Goal: Task Accomplishment & Management: Manage account settings

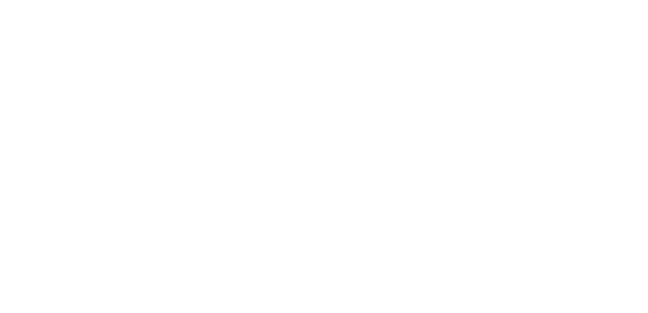
click at [434, 131] on body at bounding box center [324, 156] width 648 height 313
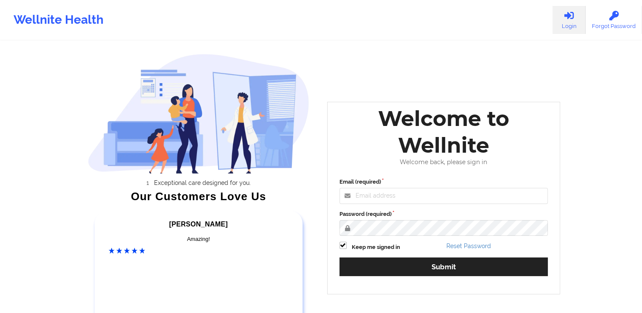
click at [379, 208] on div "Email (required) Password (required) Keep me signed in Reset Password Submit" at bounding box center [443, 230] width 221 height 116
click at [379, 198] on input "Email (required)" at bounding box center [443, 196] width 209 height 16
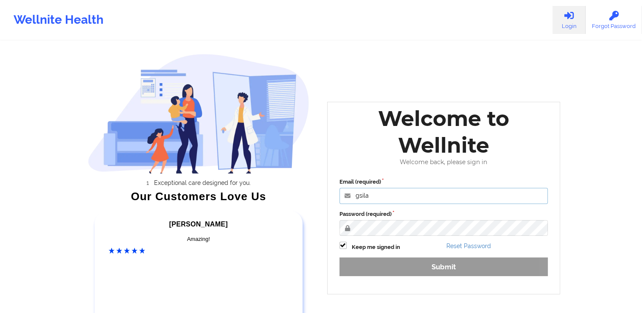
type input "gsilang@wellnite.com"
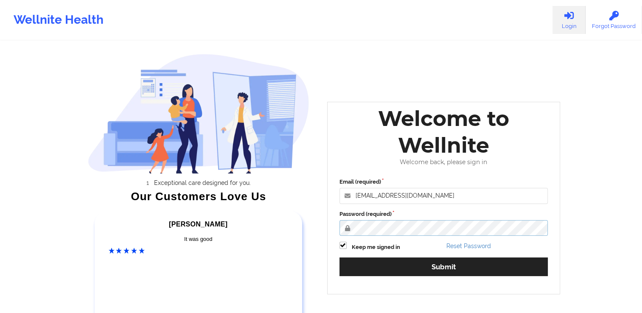
click at [339, 257] on button "Submit" at bounding box center [443, 266] width 209 height 18
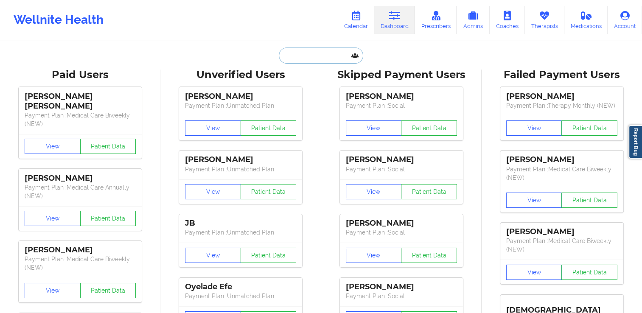
paste input "[PERSON_NAME]"
click at [317, 60] on input "[PERSON_NAME]" at bounding box center [321, 56] width 84 height 16
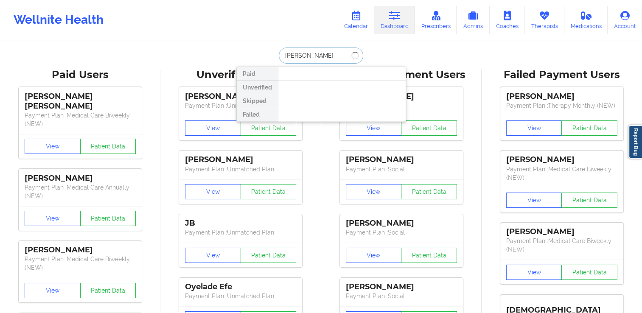
type input "[PERSON_NAME]"
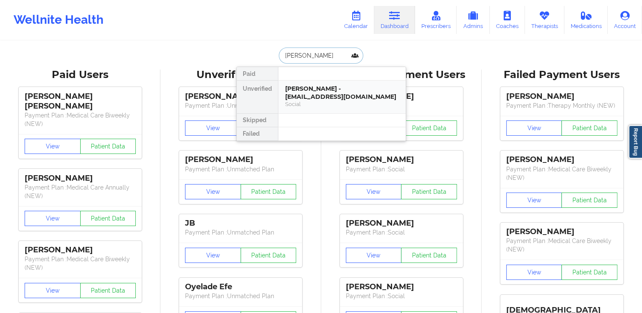
click at [334, 108] on div "Erick Aguirre Cantu - erickaguirre677@gmail.com Social" at bounding box center [341, 97] width 127 height 33
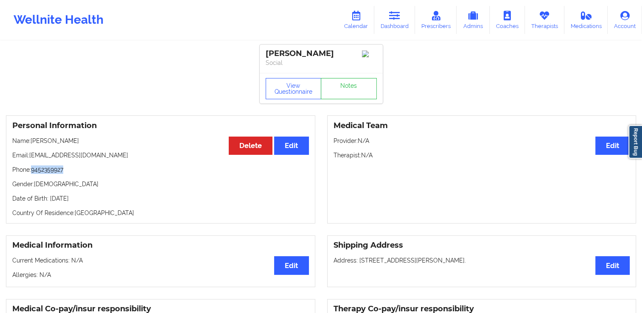
drag, startPoint x: 66, startPoint y: 176, endPoint x: 32, endPoint y: 175, distance: 34.4
click at [32, 174] on p "Phone: 9452359927" at bounding box center [160, 169] width 296 height 8
copy p "9452359927"
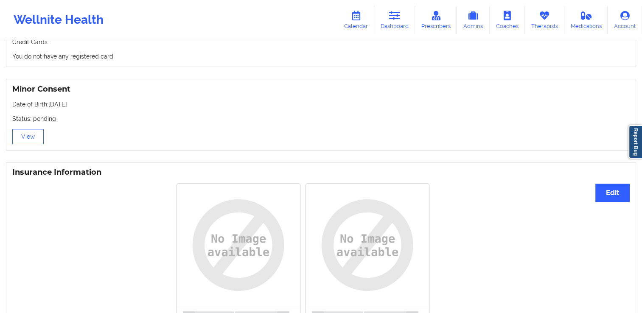
scroll to position [506, 0]
drag, startPoint x: 91, startPoint y: 102, endPoint x: 49, endPoint y: 106, distance: 42.6
click at [49, 106] on p "Date of Birth: 06/10/1977" at bounding box center [320, 105] width 617 height 8
copy p "06/10/1977"
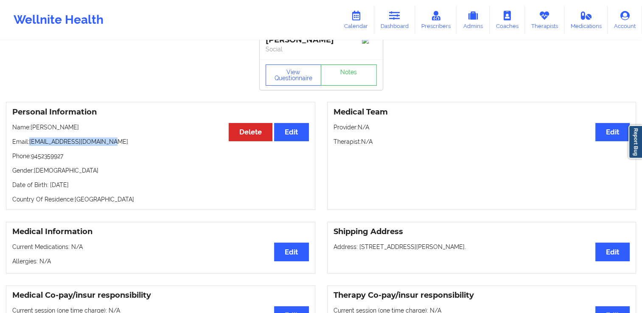
drag, startPoint x: 123, startPoint y: 142, endPoint x: 31, endPoint y: 143, distance: 91.6
click at [31, 143] on p "Email: erickaguirre677@gmail.com" at bounding box center [160, 141] width 296 height 8
copy p "[EMAIL_ADDRESS][DOMAIN_NAME]"
drag, startPoint x: 98, startPoint y: 131, endPoint x: 33, endPoint y: 128, distance: 65.4
click at [33, 128] on p "Name: Erick Aguirre Cantu" at bounding box center [160, 127] width 296 height 8
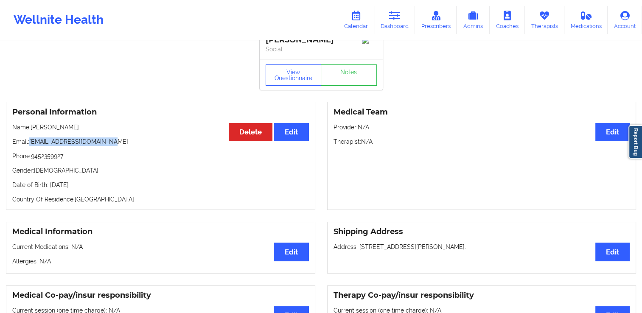
copy p "[PERSON_NAME]"
click at [102, 138] on div "Personal Information Edit Delete Name: Erick Aguirre Cantu Email: erickaguirre6…" at bounding box center [160, 156] width 309 height 108
drag, startPoint x: 112, startPoint y: 143, endPoint x: 31, endPoint y: 142, distance: 80.2
click at [31, 142] on p "Email: erickaguirre677@gmail.com" at bounding box center [160, 141] width 296 height 8
copy p "[EMAIL_ADDRESS][DOMAIN_NAME]"
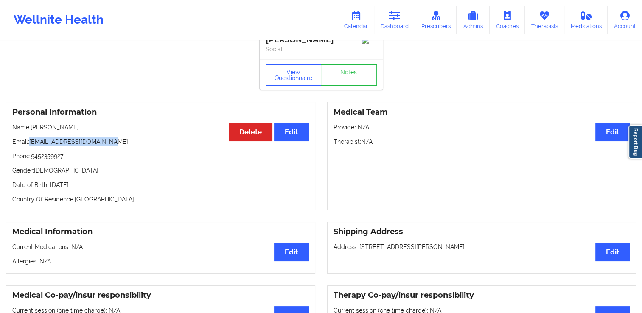
click at [217, 144] on p "Email: erickaguirre677@gmail.com" at bounding box center [160, 141] width 296 height 8
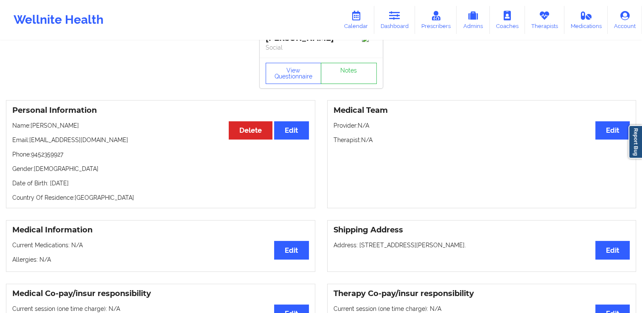
scroll to position [0, 0]
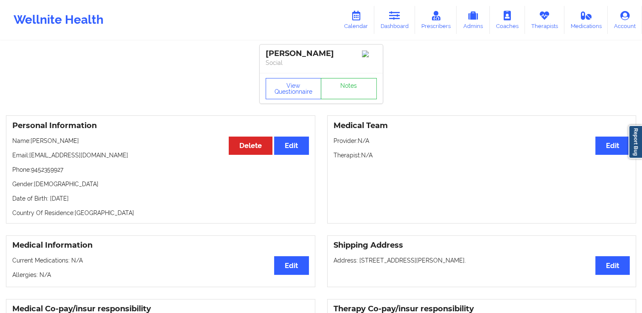
click at [476, 177] on div "Medical Team Edit Provider: N/A Therapist: N/A" at bounding box center [481, 169] width 309 height 108
click at [475, 116] on div "Personal Information Edit Delete Name: Erick Aguirre Cantu Email: erickaguirre6…" at bounding box center [321, 169] width 642 height 120
drag, startPoint x: 107, startPoint y: 161, endPoint x: 31, endPoint y: 157, distance: 76.0
click at [31, 157] on p "Email: erickaguirre677@gmail.com" at bounding box center [160, 155] width 296 height 8
copy p "[EMAIL_ADDRESS][DOMAIN_NAME]"
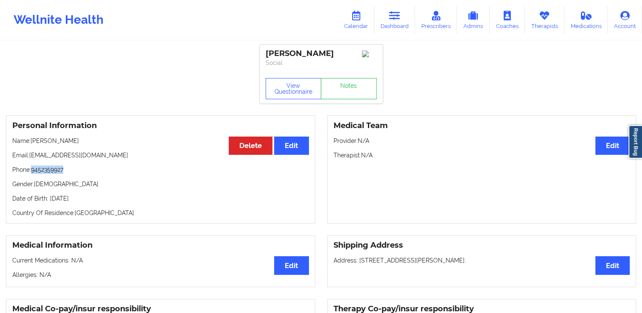
drag, startPoint x: 80, startPoint y: 176, endPoint x: 33, endPoint y: 169, distance: 47.6
click at [33, 169] on p "Phone: 9452359927" at bounding box center [160, 169] width 296 height 8
copy p "9452359927"
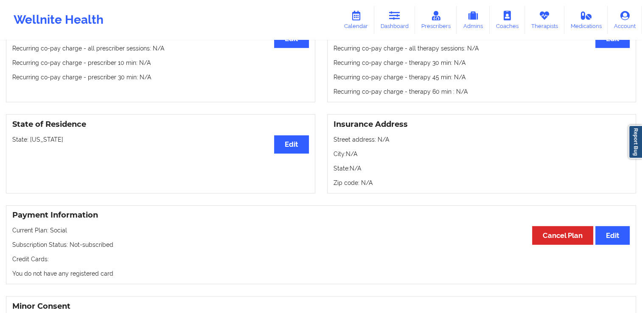
scroll to position [293, 0]
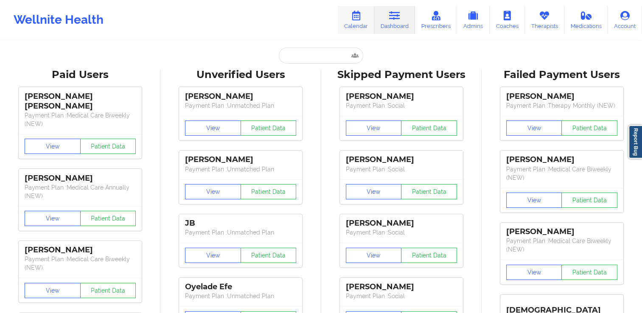
click at [362, 22] on link "Calendar" at bounding box center [356, 20] width 36 height 28
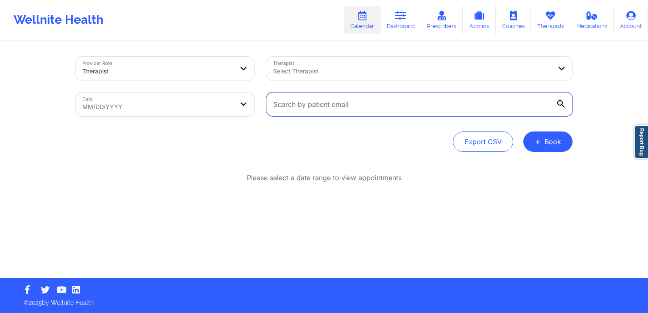
paste input "[EMAIL_ADDRESS][DOMAIN_NAME]"
click at [353, 100] on input "[EMAIL_ADDRESS][DOMAIN_NAME]" at bounding box center [419, 104] width 306 height 24
type input "[EMAIL_ADDRESS][DOMAIN_NAME]"
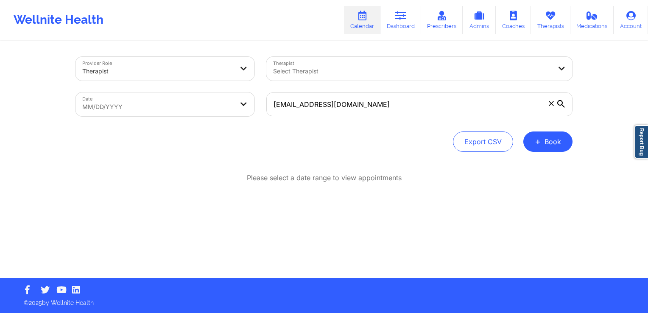
click at [562, 106] on icon at bounding box center [561, 104] width 8 height 8
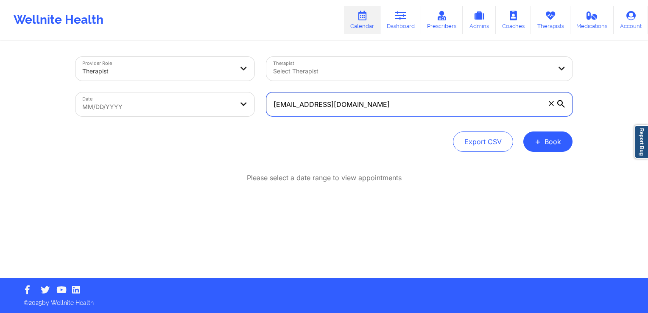
click at [562, 106] on input "[EMAIL_ADDRESS][DOMAIN_NAME]" at bounding box center [419, 104] width 306 height 24
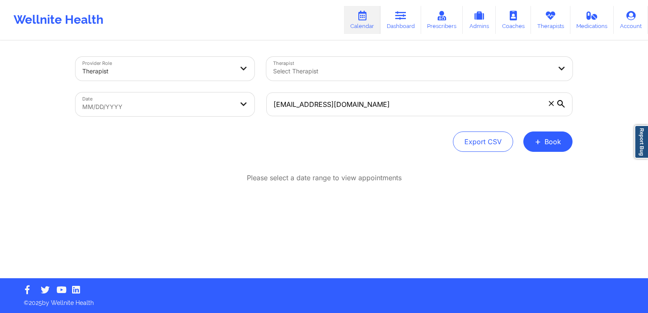
click at [513, 232] on div "Please select a date range to view appointments" at bounding box center [323, 205] width 497 height 65
select select "2025-8"
select select "2025-9"
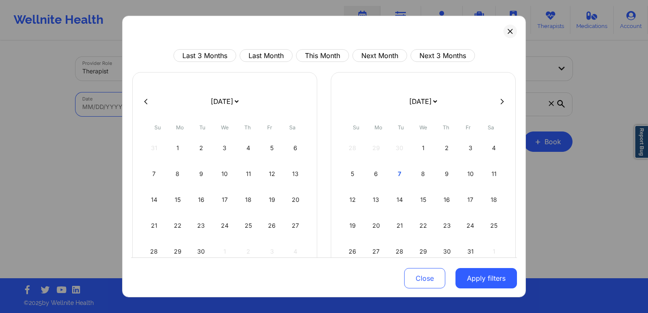
click at [209, 106] on body "Wellnite Health Calendar Dashboard Prescribers Admins Coaches Therapists Medica…" at bounding box center [324, 156] width 648 height 313
click at [208, 59] on button "Last 3 Months" at bounding box center [204, 55] width 63 height 13
select select "2025-6"
select select "2025-7"
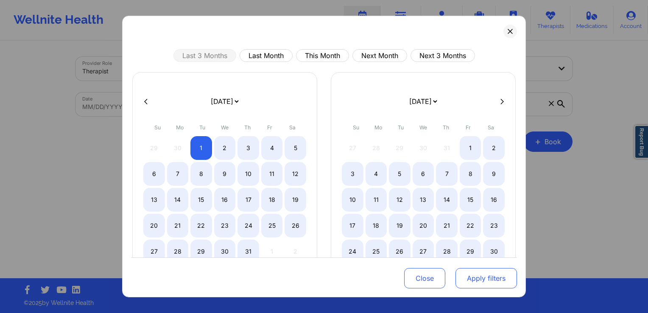
click at [468, 282] on button "Apply filters" at bounding box center [486, 278] width 61 height 20
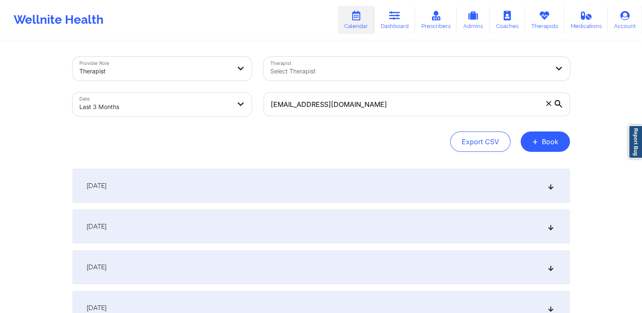
click at [547, 183] on icon at bounding box center [550, 186] width 7 height 6
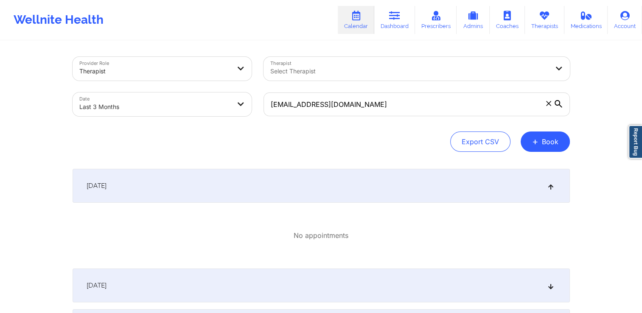
click at [552, 184] on icon at bounding box center [550, 186] width 7 height 6
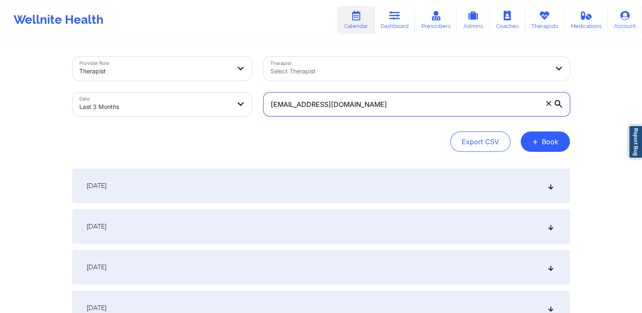
click at [437, 103] on input "[EMAIL_ADDRESS][DOMAIN_NAME]" at bounding box center [416, 104] width 306 height 24
click at [492, 56] on div "Therapist Select Therapist" at bounding box center [416, 69] width 318 height 36
click at [485, 77] on div "Select Therapist" at bounding box center [406, 69] width 286 height 24
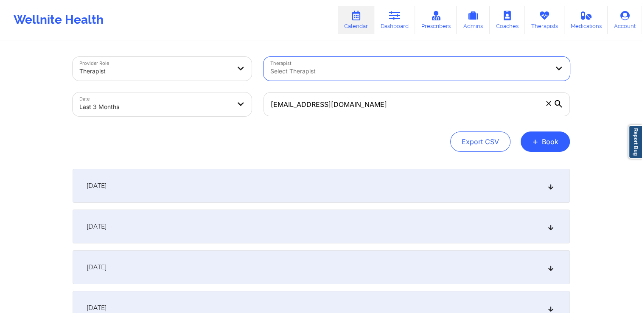
paste input "[PERSON_NAME]"
type input "[PERSON_NAME]"
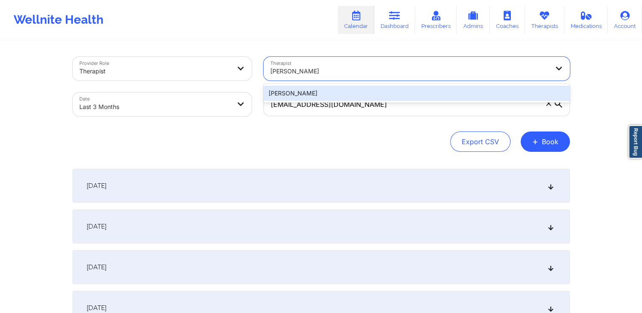
click at [459, 94] on div "[PERSON_NAME]" at bounding box center [416, 93] width 306 height 15
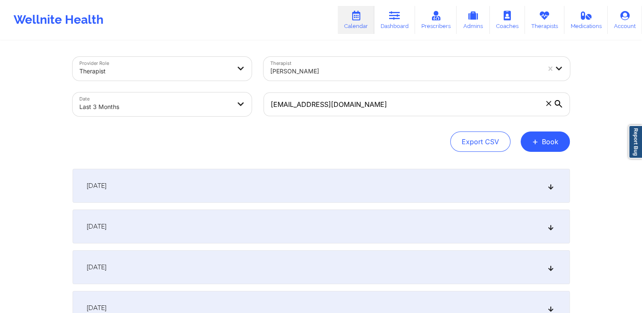
click at [559, 101] on icon at bounding box center [558, 104] width 8 height 8
click at [559, 101] on input "[EMAIL_ADDRESS][DOMAIN_NAME]" at bounding box center [416, 104] width 306 height 24
click at [461, 108] on input "[EMAIL_ADDRESS][DOMAIN_NAME]" at bounding box center [416, 104] width 306 height 24
click at [386, 144] on div "Export CSV + Book" at bounding box center [321, 141] width 497 height 20
click at [381, 140] on div "Export CSV + Book" at bounding box center [321, 141] width 497 height 20
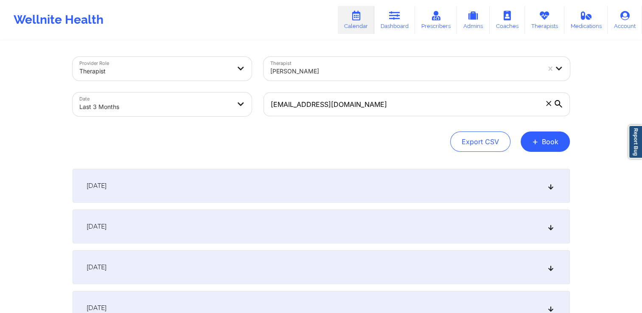
click at [557, 106] on icon at bounding box center [558, 104] width 8 height 8
click at [557, 106] on input "[EMAIL_ADDRESS][DOMAIN_NAME]" at bounding box center [416, 104] width 306 height 24
click at [557, 106] on icon at bounding box center [558, 104] width 8 height 8
click at [557, 106] on input "[EMAIL_ADDRESS][DOMAIN_NAME]" at bounding box center [416, 104] width 306 height 24
click at [502, 106] on input "[EMAIL_ADDRESS][DOMAIN_NAME]" at bounding box center [416, 104] width 306 height 24
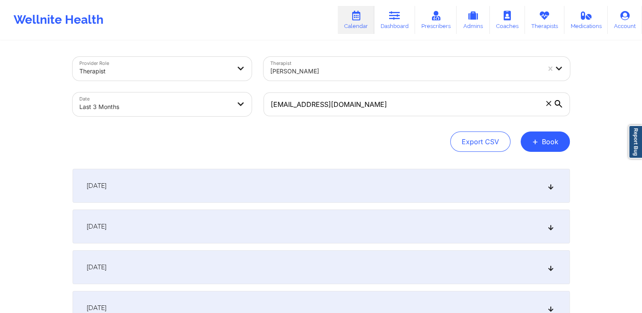
click at [229, 77] on div "Therapist" at bounding box center [154, 71] width 151 height 19
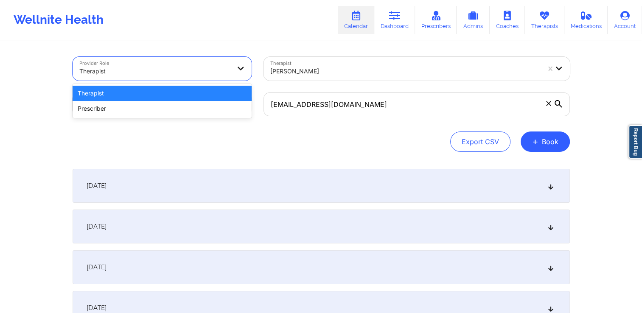
click at [222, 96] on div "Therapist" at bounding box center [162, 93] width 179 height 15
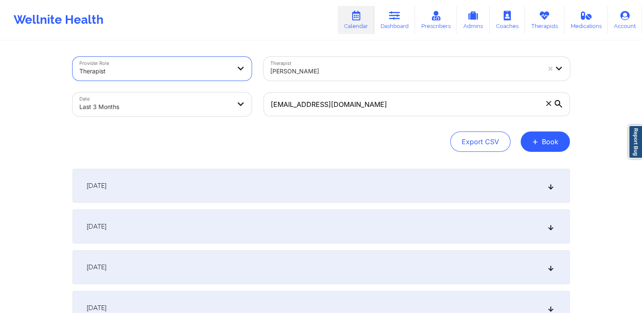
click at [222, 96] on body "Wellnite Health Calendar Dashboard Prescribers Admins Coaches Therapists Medica…" at bounding box center [321, 156] width 642 height 313
select select "2025-6"
select select "2025-7"
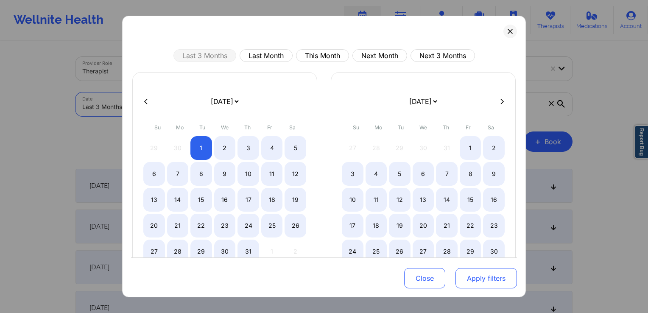
click at [471, 281] on button "Apply filters" at bounding box center [486, 278] width 61 height 20
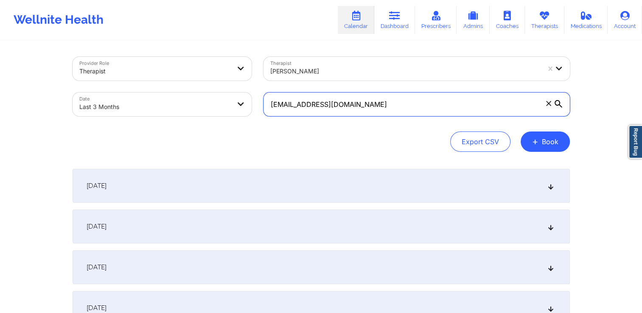
click at [430, 113] on input "[EMAIL_ADDRESS][DOMAIN_NAME]" at bounding box center [416, 104] width 306 height 24
click at [428, 73] on div at bounding box center [405, 71] width 270 height 10
click at [234, 151] on div "Export CSV + Book" at bounding box center [321, 141] width 497 height 20
click at [373, 98] on input "[EMAIL_ADDRESS][DOMAIN_NAME]" at bounding box center [416, 104] width 306 height 24
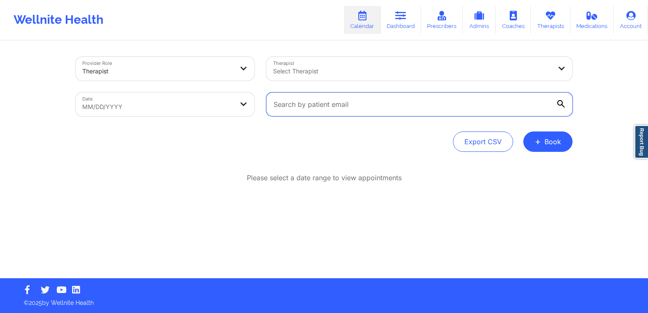
click at [385, 101] on input "text" at bounding box center [419, 104] width 306 height 24
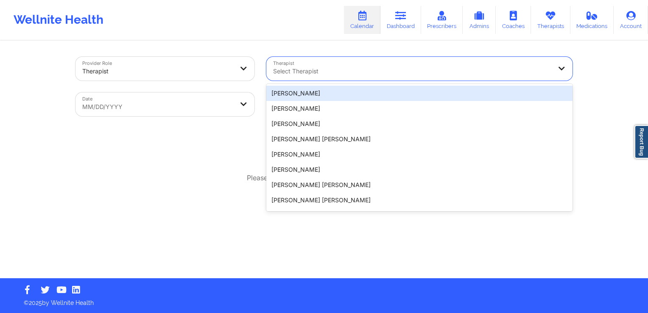
click at [383, 64] on div "Select Therapist" at bounding box center [409, 69] width 286 height 24
paste input "[PERSON_NAME]"
type input "[PERSON_NAME]"
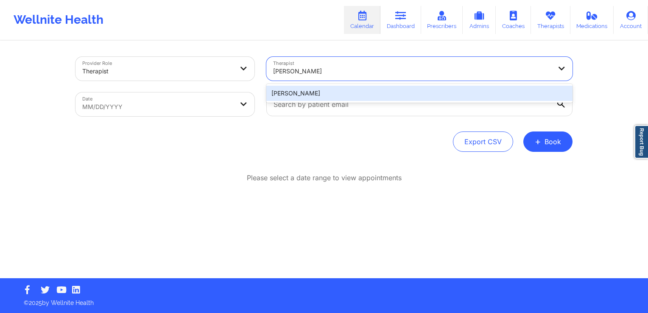
click at [360, 92] on div "[PERSON_NAME]" at bounding box center [419, 93] width 306 height 15
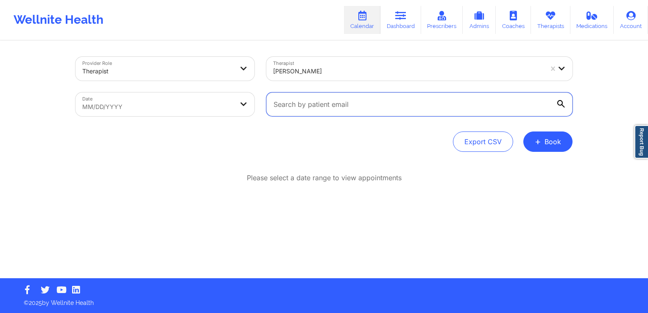
click at [349, 106] on input "text" at bounding box center [419, 104] width 306 height 24
paste input "[EMAIL_ADDRESS][DOMAIN_NAME]"
type input "[EMAIL_ADDRESS][DOMAIN_NAME]"
click at [560, 109] on input "[EMAIL_ADDRESS][DOMAIN_NAME]" at bounding box center [419, 104] width 306 height 24
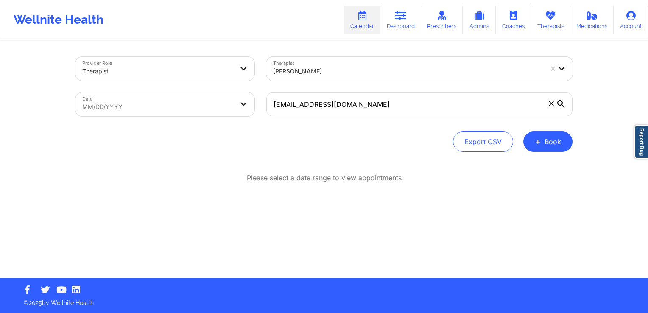
select select "2025-8"
select select "2025-9"
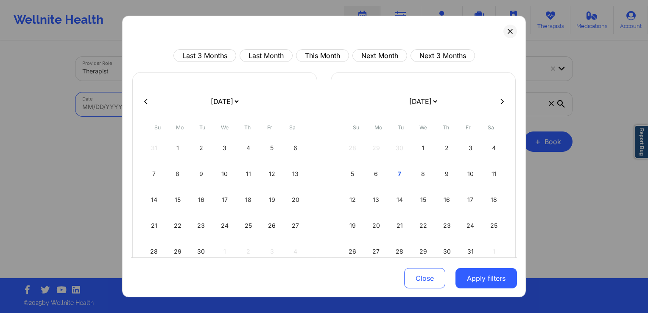
click at [172, 111] on body "Wellnite Health Calendar Dashboard Prescribers Admins Coaches Therapists Medica…" at bounding box center [324, 156] width 648 height 313
click at [314, 53] on button "This Month" at bounding box center [322, 55] width 53 height 13
select select "2025-9"
select select "2025-10"
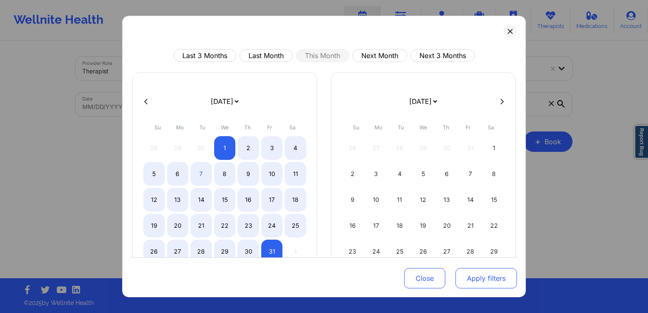
click at [485, 278] on button "Apply filters" at bounding box center [486, 278] width 61 height 20
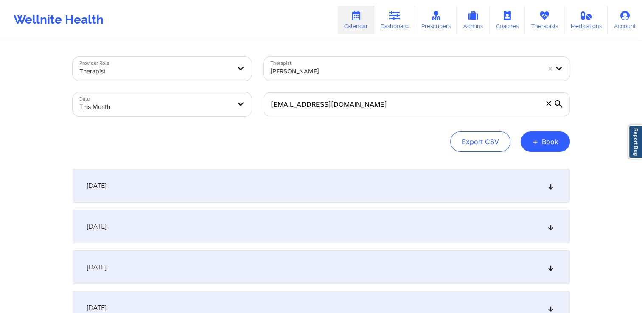
click at [531, 194] on div "[DATE]" at bounding box center [321, 186] width 497 height 34
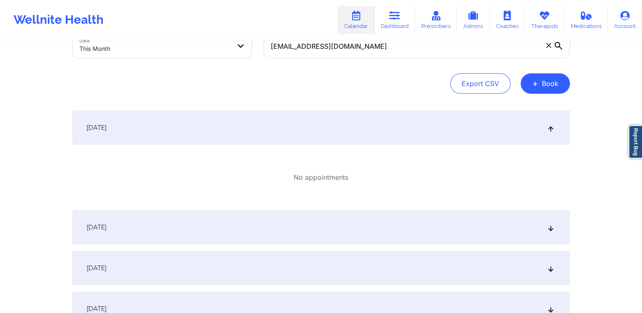
scroll to position [67, 0]
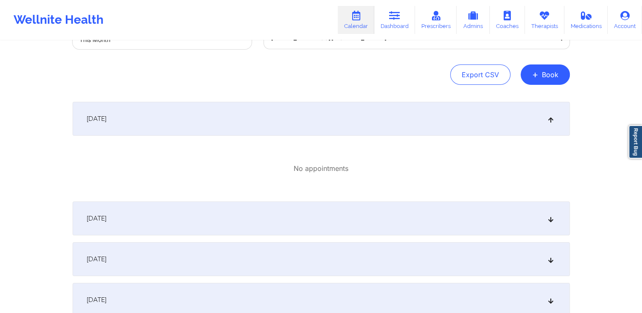
click at [518, 219] on div "[DATE]" at bounding box center [321, 218] width 497 height 34
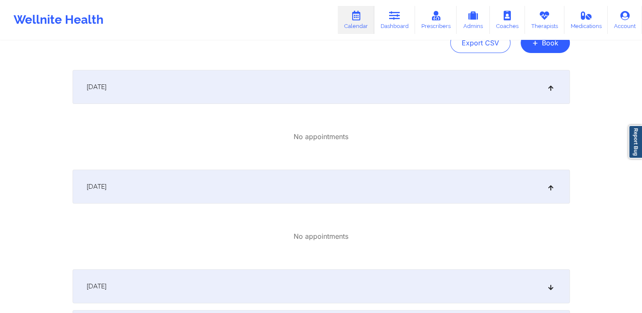
scroll to position [0, 0]
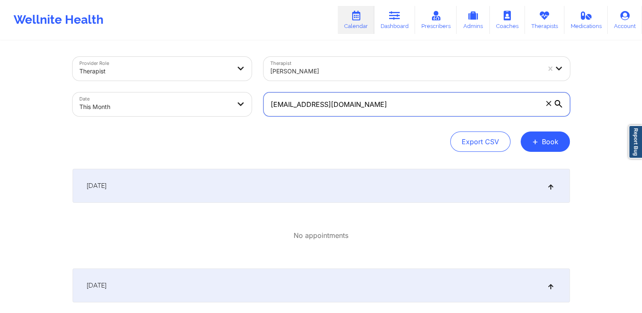
click at [296, 112] on input "[EMAIL_ADDRESS][DOMAIN_NAME]" at bounding box center [416, 104] width 306 height 24
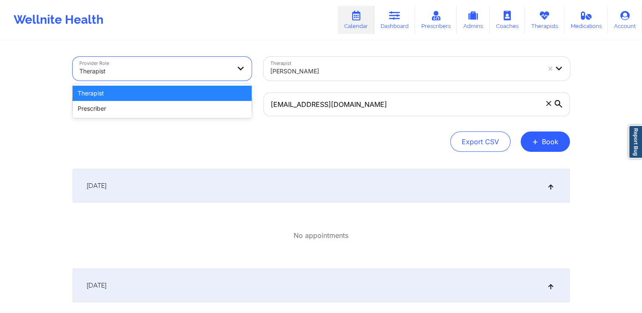
click at [178, 63] on div "Therapist" at bounding box center [154, 71] width 151 height 19
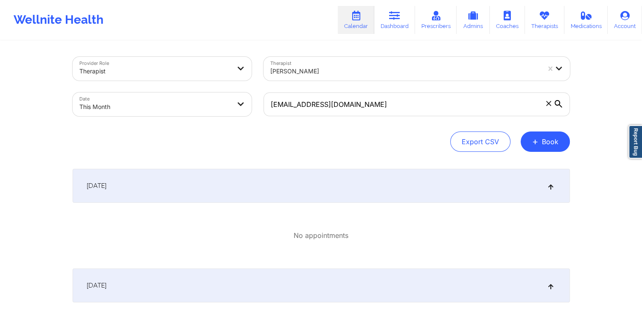
click at [331, 81] on div "Therapist [PERSON_NAME]" at bounding box center [416, 69] width 318 height 36
click at [462, 134] on button "Export CSV" at bounding box center [480, 141] width 60 height 20
select select "2025-8"
select select "2025-9"
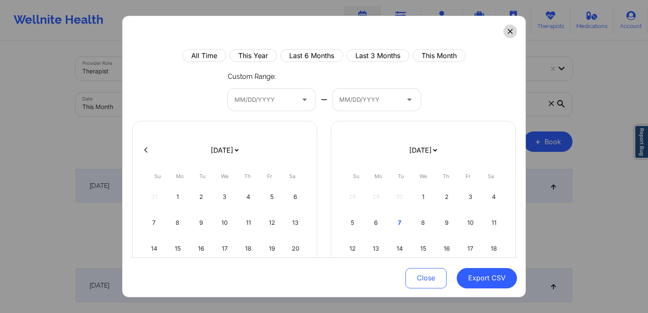
click at [508, 33] on icon at bounding box center [510, 31] width 5 height 5
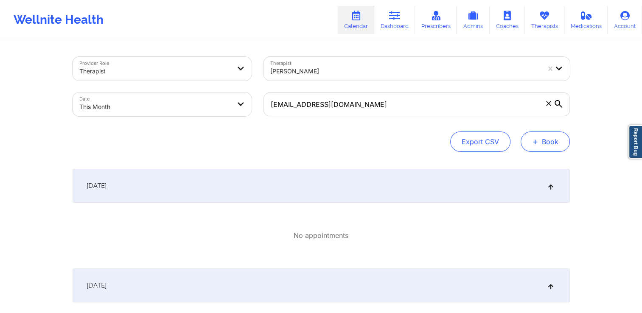
click at [556, 141] on button "+ Book" at bounding box center [544, 141] width 49 height 20
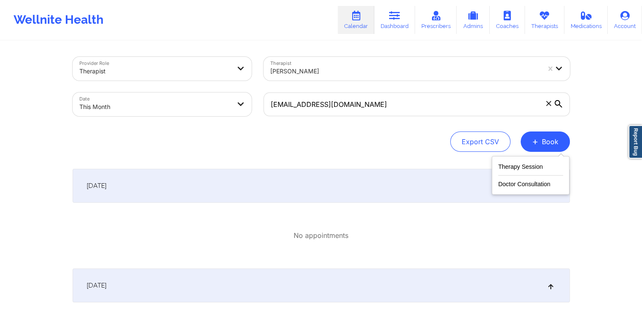
click at [400, 27] on link "Dashboard" at bounding box center [394, 20] width 41 height 28
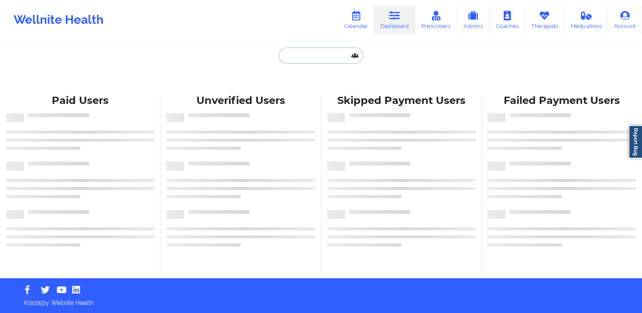
click at [319, 60] on input "text" at bounding box center [321, 56] width 84 height 16
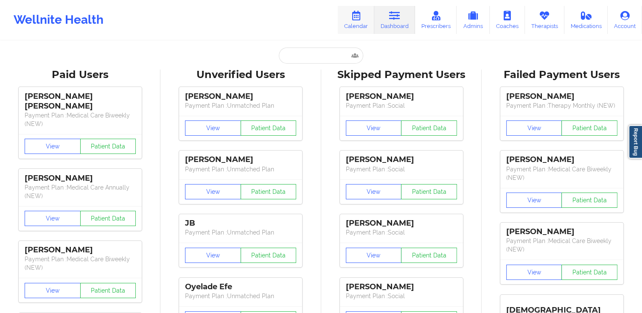
click at [365, 18] on link "Calendar" at bounding box center [356, 20] width 36 height 28
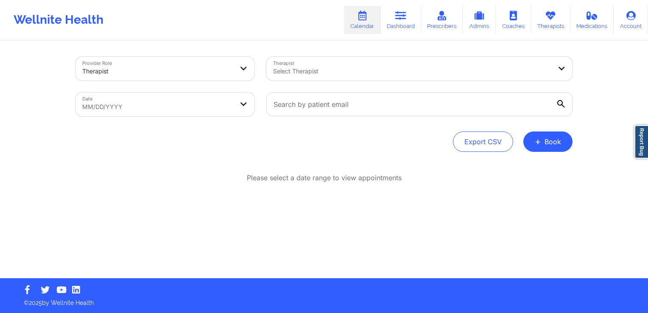
click at [378, 77] on div "Select Therapist" at bounding box center [409, 69] width 286 height 24
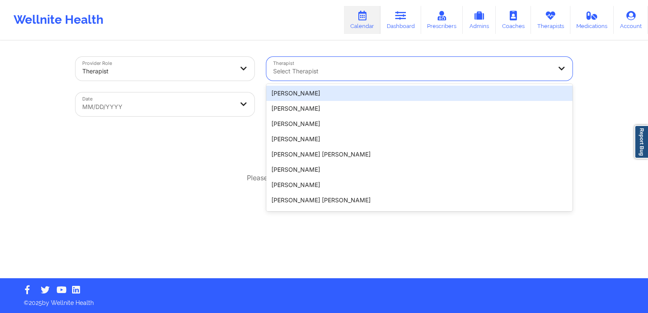
click at [302, 38] on div "Wellnite Health Calendar Dashboard Prescribers Admins Coaches Therapists Medica…" at bounding box center [324, 20] width 648 height 40
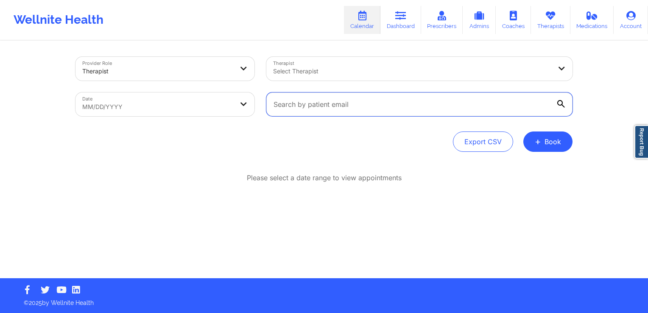
click at [358, 108] on input "text" at bounding box center [419, 104] width 306 height 24
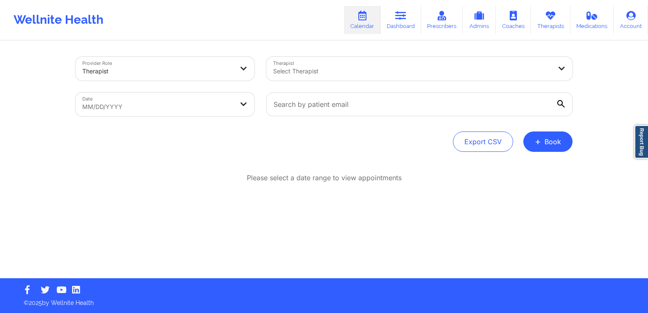
select select "2025-8"
select select "2025-9"
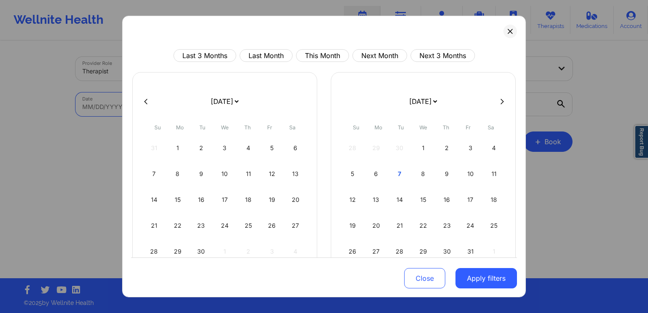
click at [168, 104] on body "Wellnite Health Calendar Dashboard Prescribers Admins Coaches Therapists Medica…" at bounding box center [324, 156] width 648 height 313
click at [312, 57] on button "This Month" at bounding box center [322, 55] width 53 height 13
select select "2025-9"
select select "2025-10"
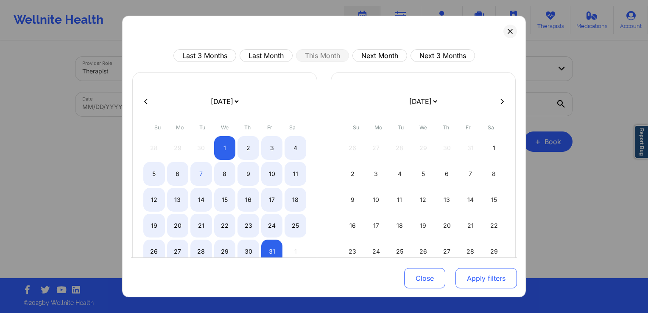
click at [502, 277] on button "Apply filters" at bounding box center [486, 278] width 61 height 20
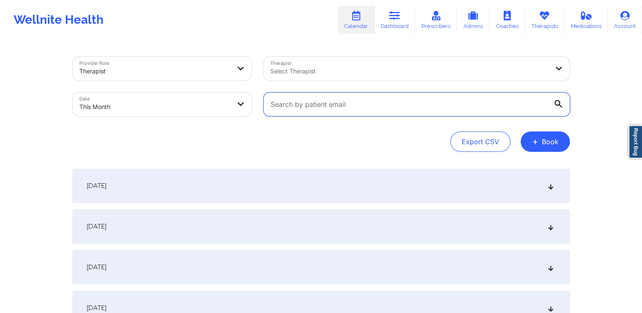
click at [472, 109] on input "text" at bounding box center [416, 104] width 306 height 24
paste input "[EMAIL_ADDRESS][DOMAIN_NAME]"
type input "[EMAIL_ADDRESS][DOMAIN_NAME]"
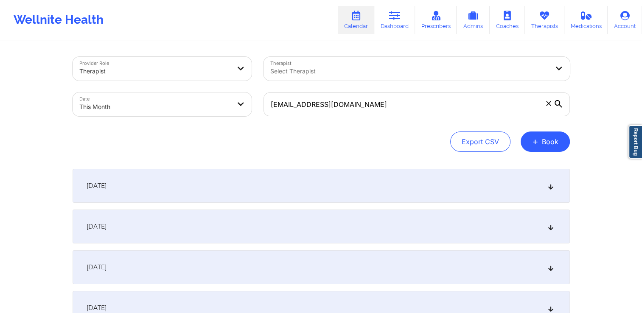
click at [561, 102] on icon at bounding box center [558, 104] width 8 height 8
click at [561, 102] on input "[EMAIL_ADDRESS][DOMAIN_NAME]" at bounding box center [416, 104] width 306 height 24
click at [561, 102] on icon at bounding box center [558, 104] width 8 height 8
click at [561, 102] on input "[EMAIL_ADDRESS][DOMAIN_NAME]" at bounding box center [416, 104] width 306 height 24
select select "2025-9"
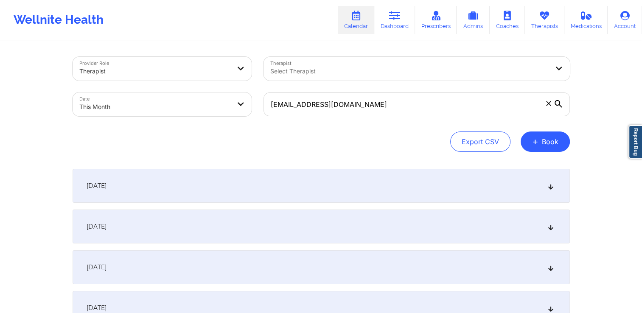
select select "2025-10"
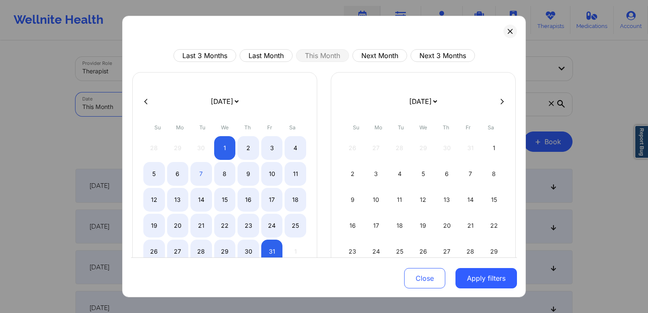
click at [260, 62] on div "Last 3 Months Last Month This Month Next Month Next 3 Months [DATE] [DATE] [DAT…" at bounding box center [324, 202] width 386 height 307
click at [488, 282] on button "Apply filters" at bounding box center [486, 278] width 61 height 20
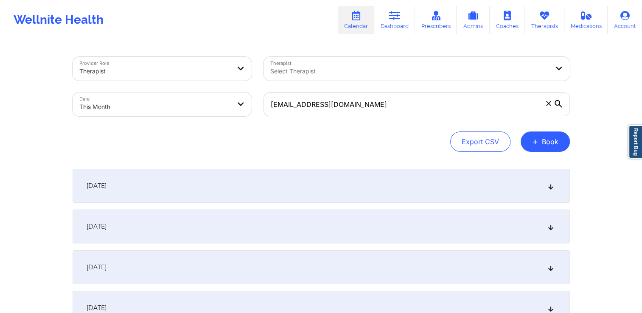
click at [535, 181] on div "[DATE]" at bounding box center [321, 186] width 497 height 34
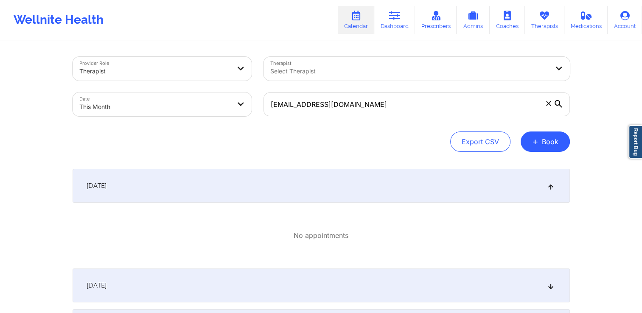
click at [535, 181] on div "[DATE]" at bounding box center [321, 186] width 497 height 34
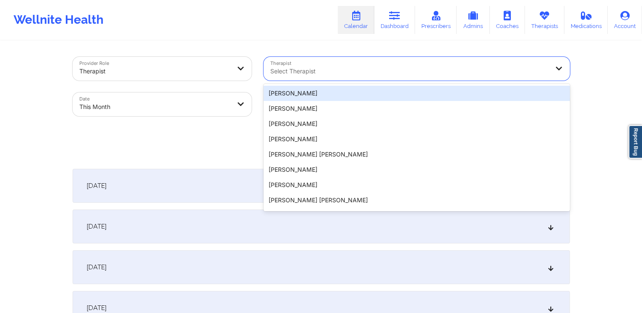
click at [448, 74] on div at bounding box center [409, 71] width 278 height 10
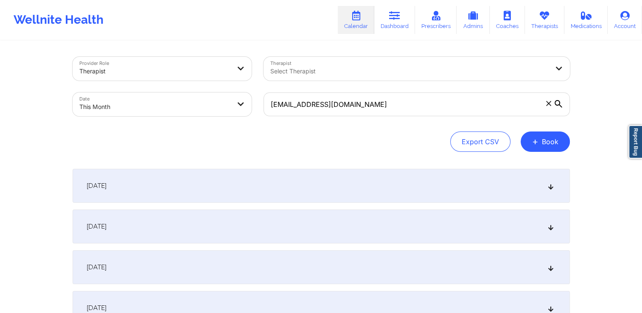
click at [253, 145] on div "Export CSV + Book" at bounding box center [321, 141] width 497 height 20
click at [552, 141] on button "+ Book" at bounding box center [544, 141] width 49 height 20
click at [543, 163] on button "Therapy Session" at bounding box center [530, 169] width 65 height 14
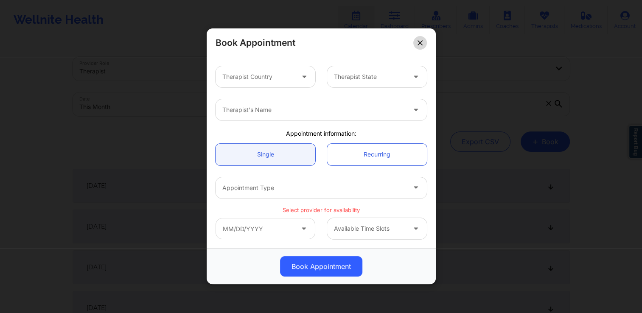
click at [422, 40] on button at bounding box center [420, 43] width 14 height 14
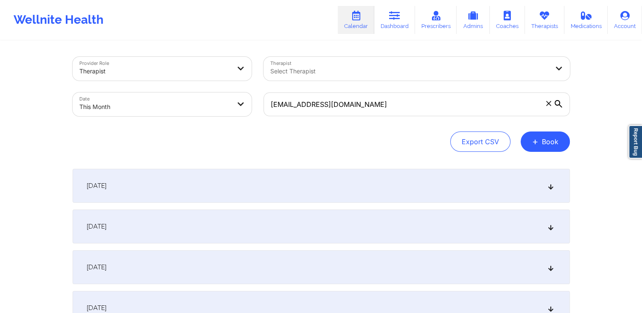
click at [484, 81] on div "Therapist Select Therapist" at bounding box center [416, 69] width 318 height 36
click at [428, 115] on input "[EMAIL_ADDRESS][DOMAIN_NAME]" at bounding box center [416, 104] width 306 height 24
click at [553, 26] on link "Therapists" at bounding box center [544, 20] width 39 height 28
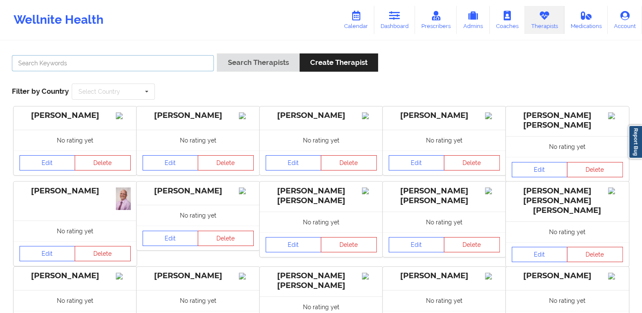
click at [110, 67] on input "text" at bounding box center [113, 63] width 202 height 16
paste input "[PERSON_NAME]"
type input "[PERSON_NAME]"
click at [217, 53] on button "Search Therapists" at bounding box center [258, 62] width 82 height 18
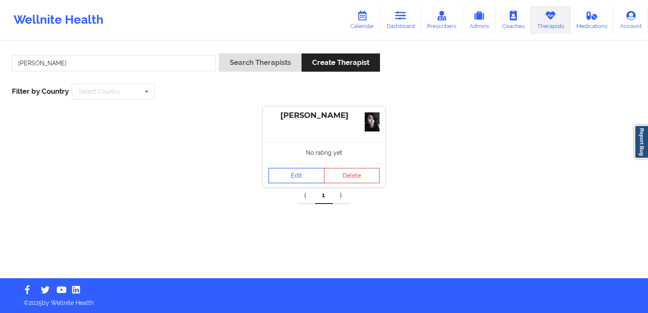
click at [293, 171] on link "Edit" at bounding box center [296, 175] width 56 height 15
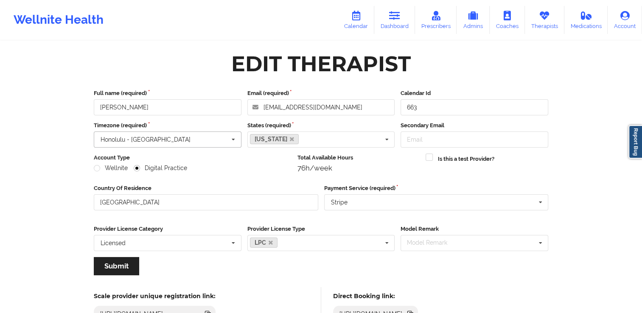
click at [207, 134] on input "text" at bounding box center [168, 139] width 147 height 15
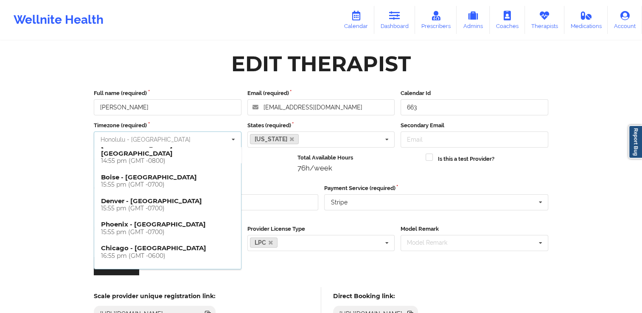
scroll to position [232, 0]
